Goal: Transaction & Acquisition: Purchase product/service

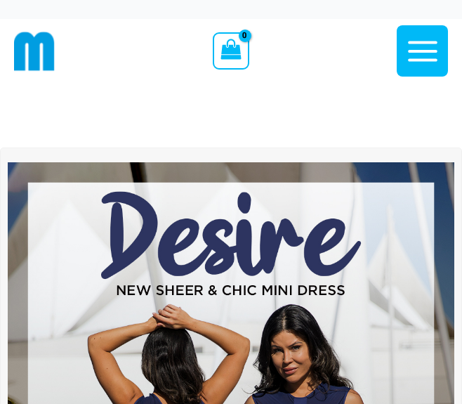
click at [426, 45] on icon "button" at bounding box center [422, 51] width 35 height 35
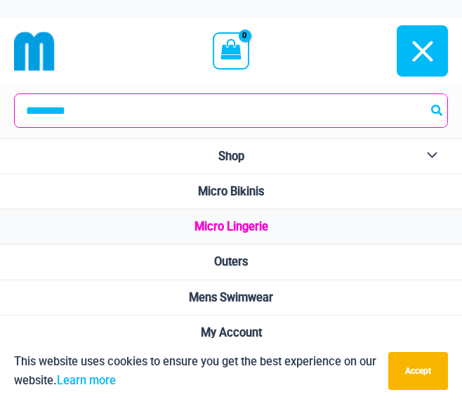
click at [246, 229] on span "Micro Lingerie" at bounding box center [232, 226] width 74 height 13
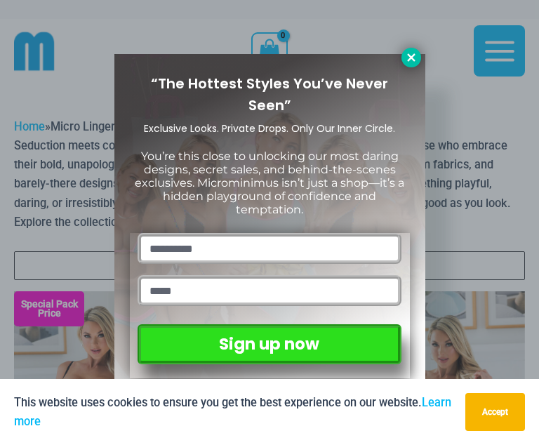
click at [406, 56] on icon at bounding box center [411, 57] width 13 height 13
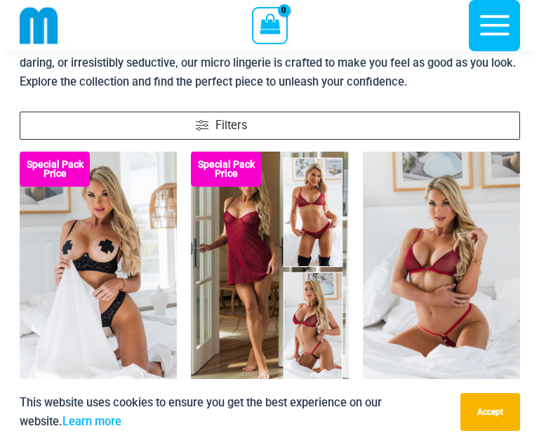
scroll to position [58, 0]
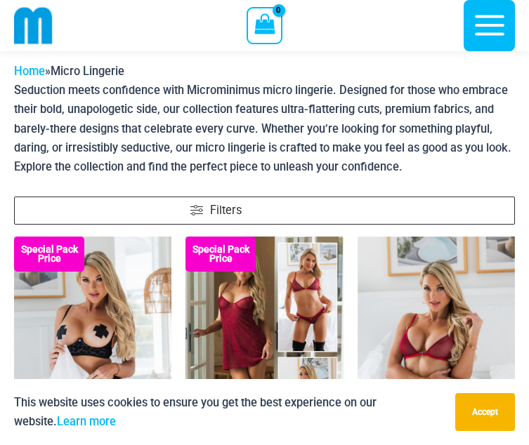
click at [291, 202] on span "Filters" at bounding box center [347, 211] width 315 height 18
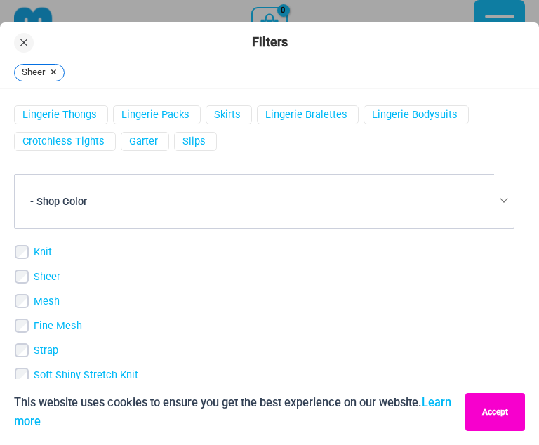
click at [461, 403] on button "Accept" at bounding box center [496, 412] width 60 height 38
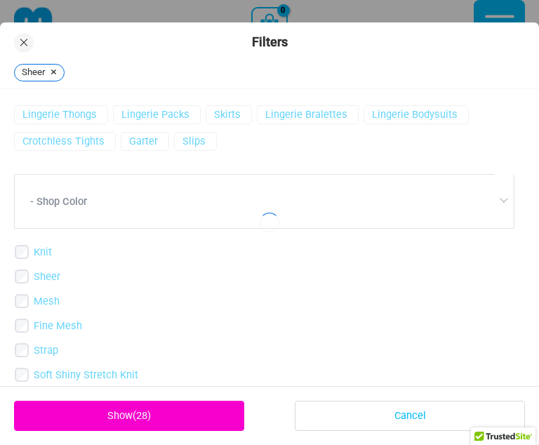
click at [18, 324] on div "28 products found Lingerie Thongs Lingerie Packs Skirts Lingerie Bralettes" at bounding box center [269, 280] width 539 height 383
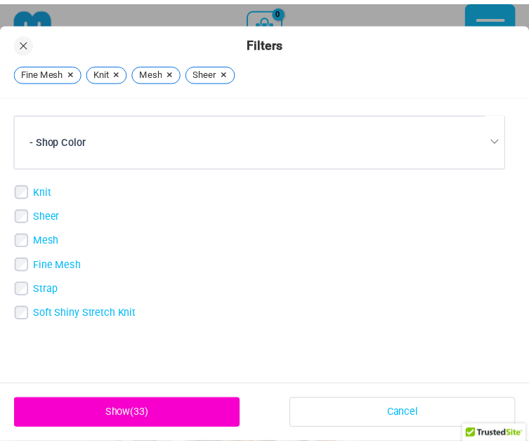
scroll to position [93, 0]
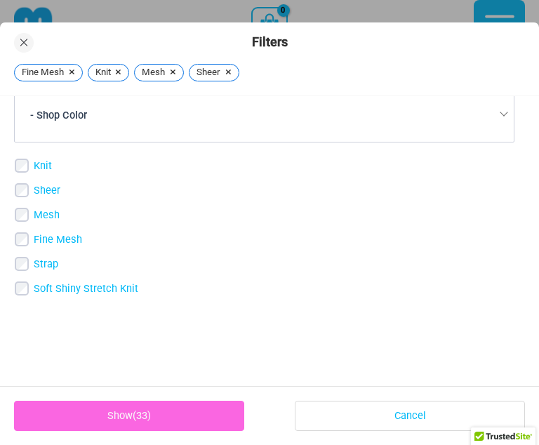
click at [152, 403] on link "Show ( 33 )" at bounding box center [129, 416] width 230 height 30
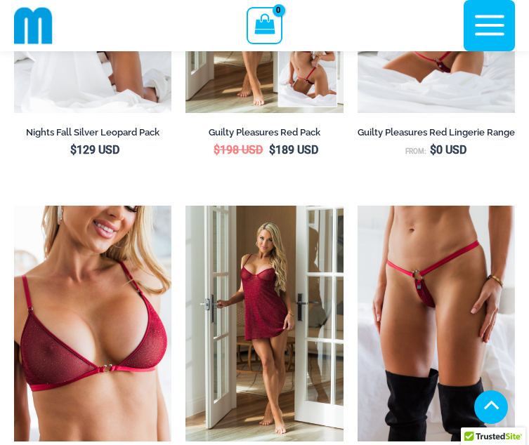
scroll to position [476, 0]
